Goal: Transaction & Acquisition: Book appointment/travel/reservation

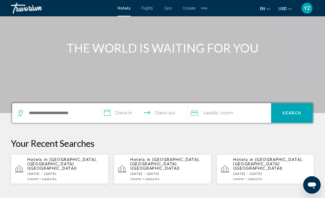
scroll to position [53, 0]
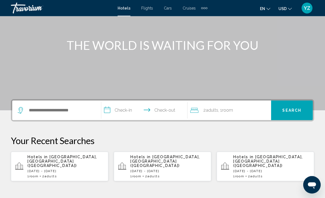
click at [86, 164] on div "Hotels in [GEOGRAPHIC_DATA], [GEOGRAPHIC_DATA] ([GEOGRAPHIC_DATA]) [DATE] - [DA…" at bounding box center [65, 166] width 76 height 23
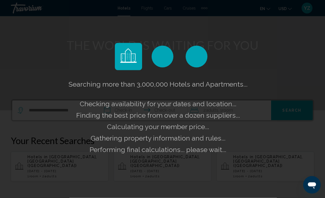
scroll to position [53, 0]
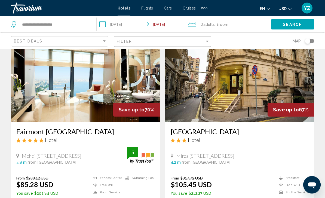
scroll to position [228, 0]
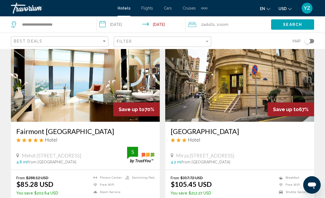
click at [141, 83] on img "Main content" at bounding box center [85, 78] width 149 height 87
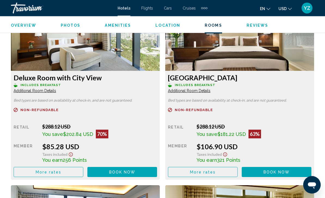
scroll to position [863, 0]
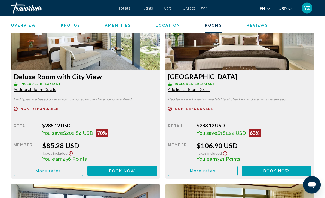
click at [140, 171] on button "Book now No longer available" at bounding box center [122, 171] width 70 height 10
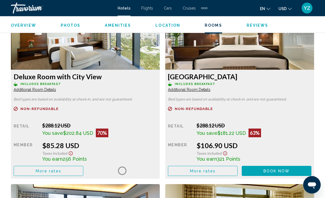
scroll to position [863, 0]
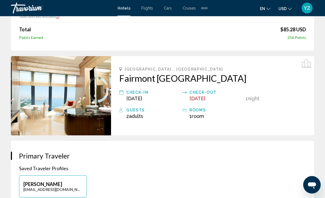
scroll to position [90, 0]
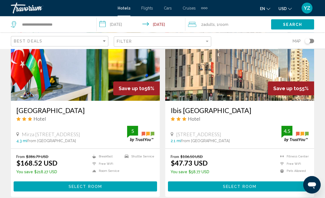
click at [262, 67] on img "Main content" at bounding box center [239, 57] width 149 height 87
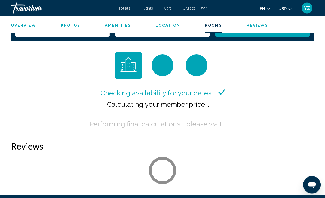
scroll to position [788, 0]
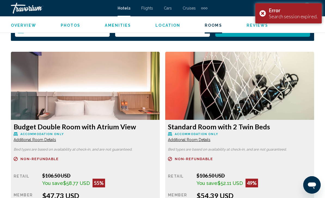
click at [262, 14] on div "Error Search session expired." at bounding box center [288, 13] width 66 height 20
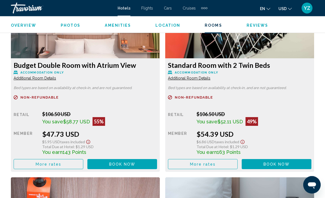
scroll to position [850, 0]
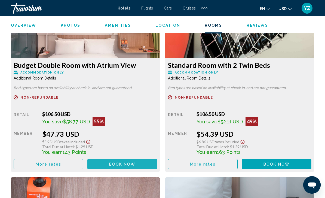
click at [131, 162] on span "Book now" at bounding box center [122, 164] width 26 height 4
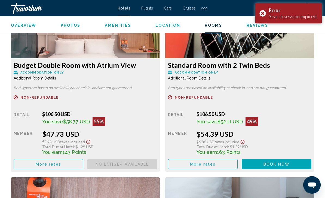
click at [263, 10] on div "Error Search session expired." at bounding box center [288, 13] width 66 height 20
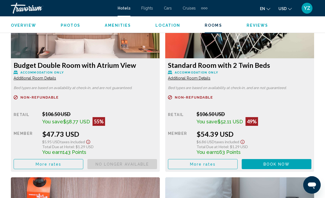
click at [0, 0] on span "Book now" at bounding box center [0, 0] width 0 height 0
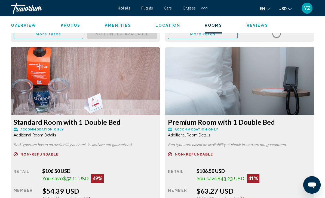
scroll to position [979, 0]
